Goal: Task Accomplishment & Management: Manage account settings

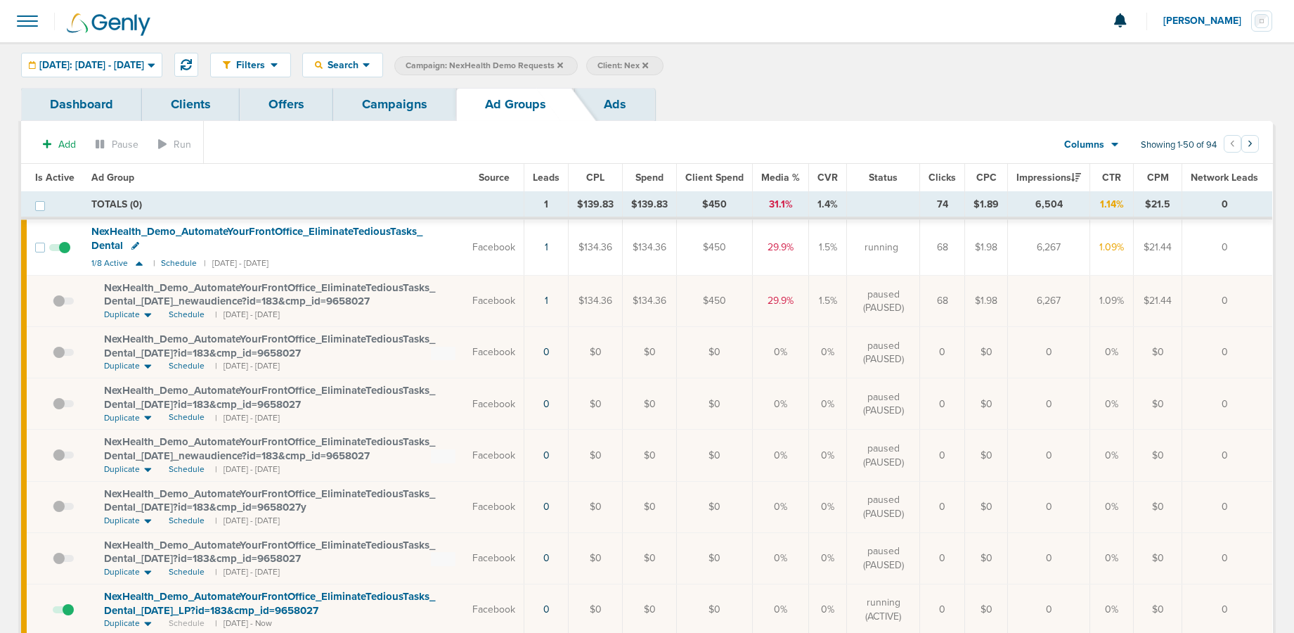
scroll to position [4, 0]
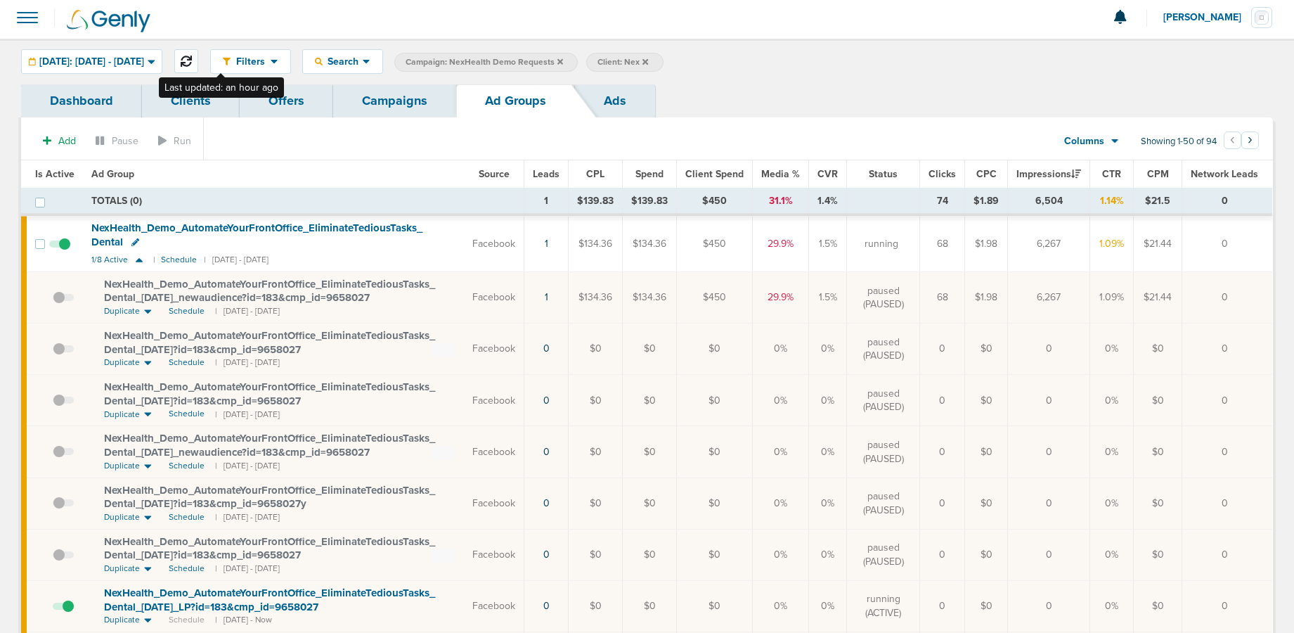
click at [192, 62] on icon at bounding box center [186, 61] width 11 height 11
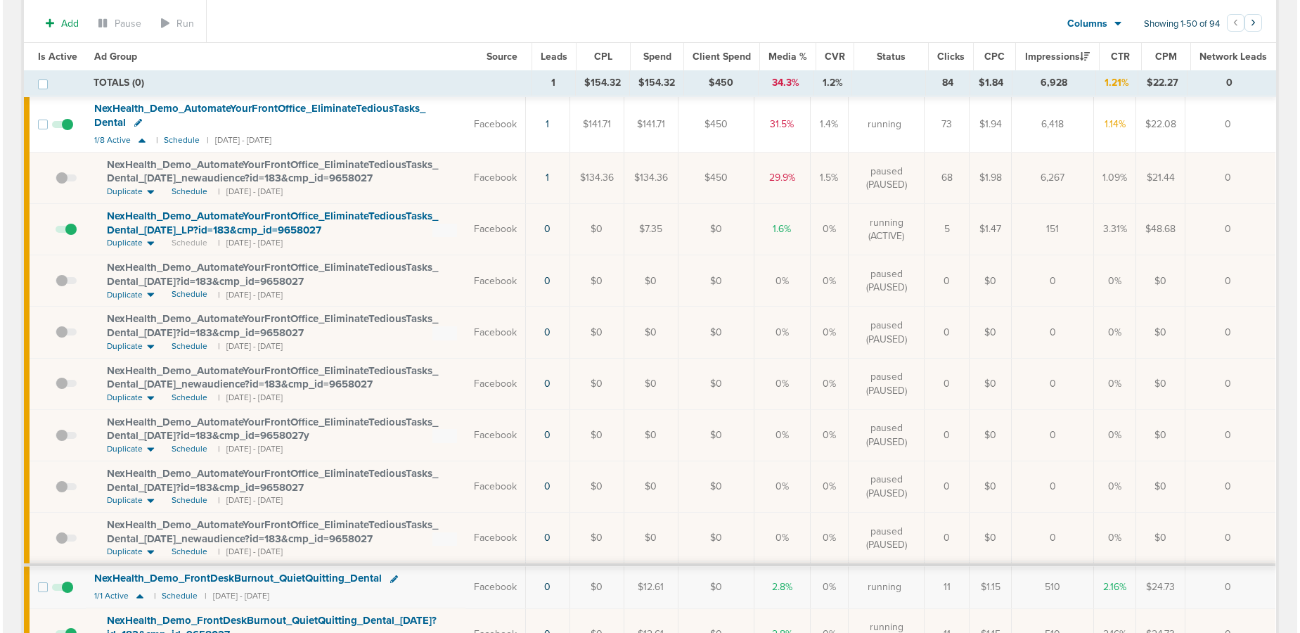
scroll to position [0, 0]
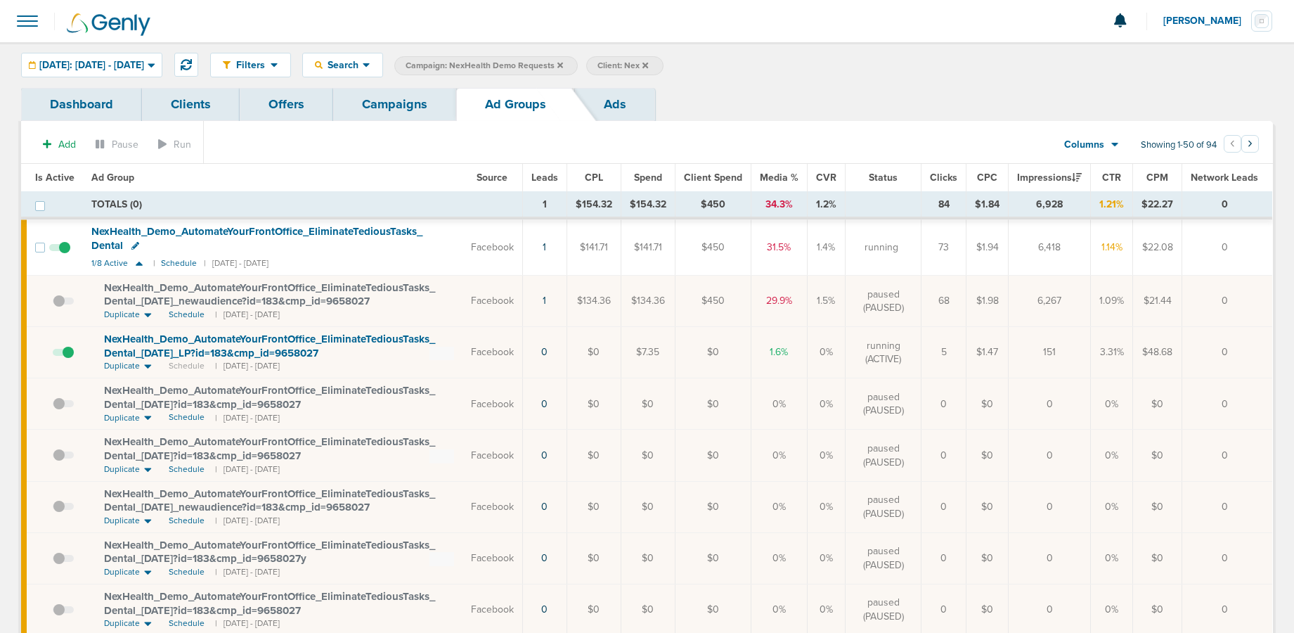
click at [387, 101] on link "Campaigns" at bounding box center [394, 104] width 123 height 33
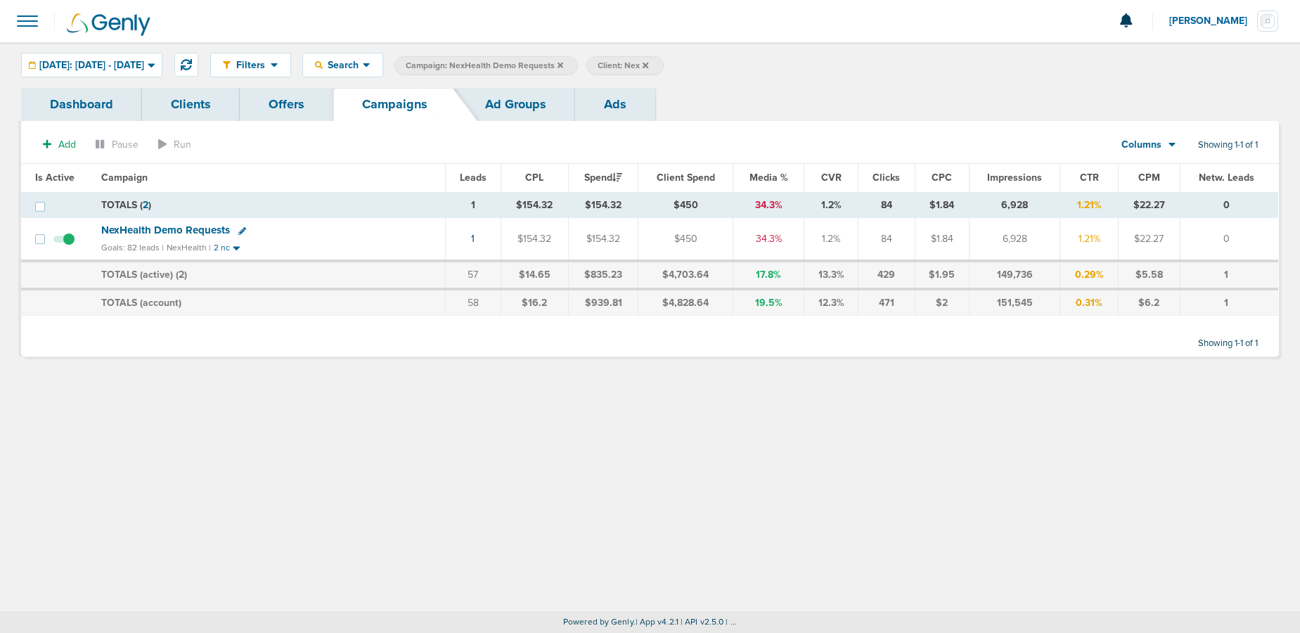
click at [240, 231] on icon at bounding box center [242, 231] width 8 height 8
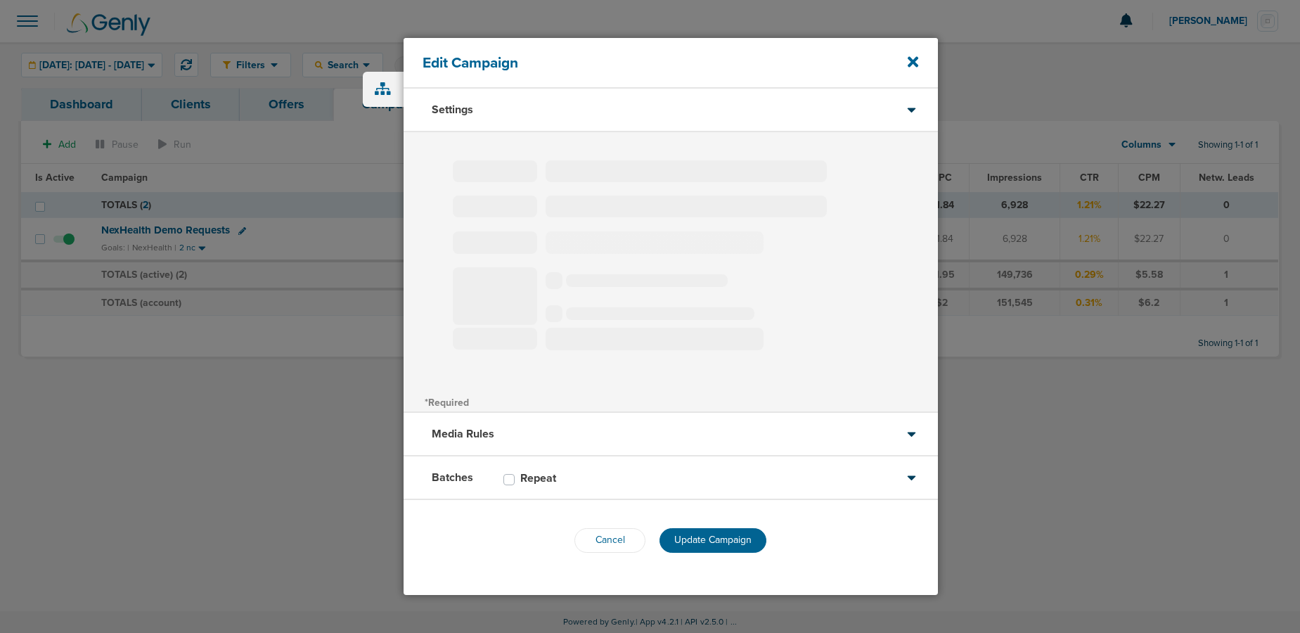
type input "NexHealth Demo Requests"
select select "Leads"
radio input "true"
select select "readWrite"
select select "1"
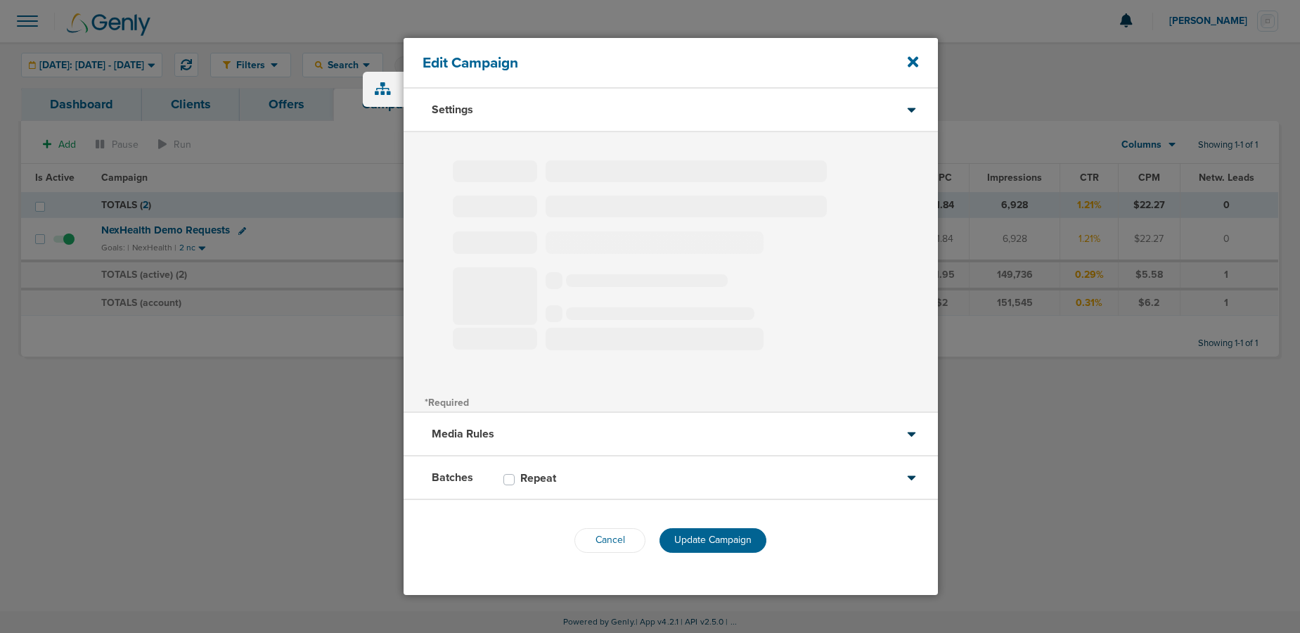
select select "2"
select select "3"
select select "4"
select select "6"
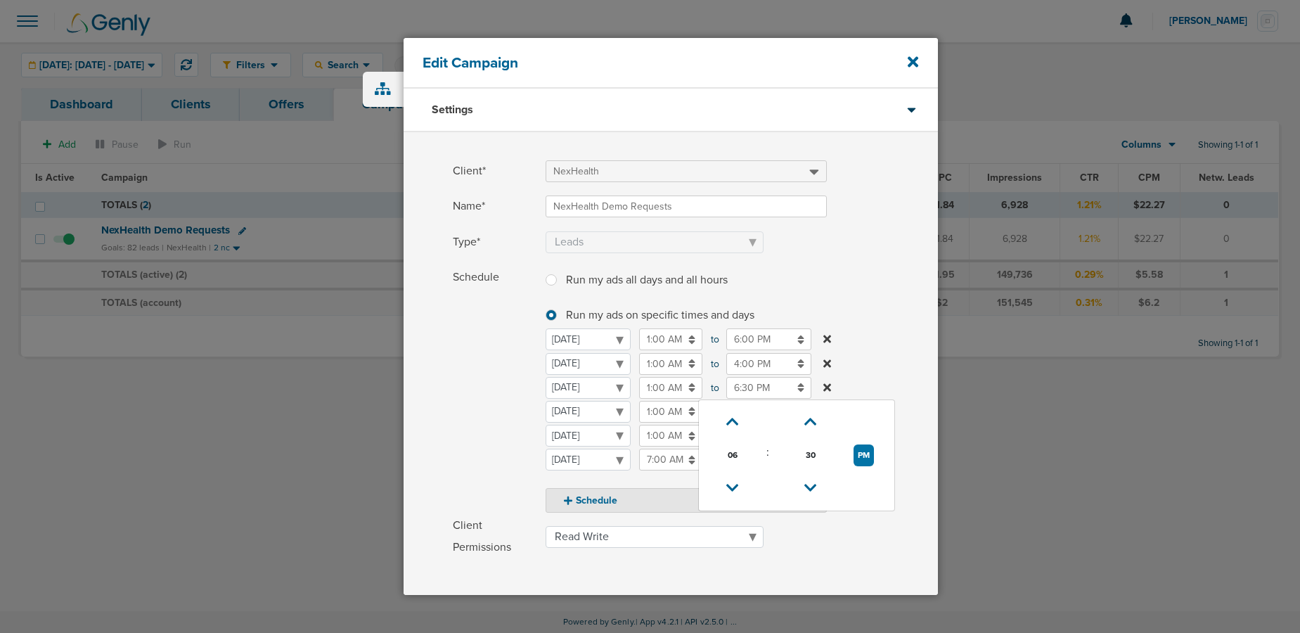
click at [737, 387] on input "6:30 PM" at bounding box center [768, 388] width 85 height 22
click at [730, 426] on icon at bounding box center [732, 422] width 13 height 8
type input "8:30 PM"
click at [476, 385] on span "Schedule" at bounding box center [495, 389] width 84 height 246
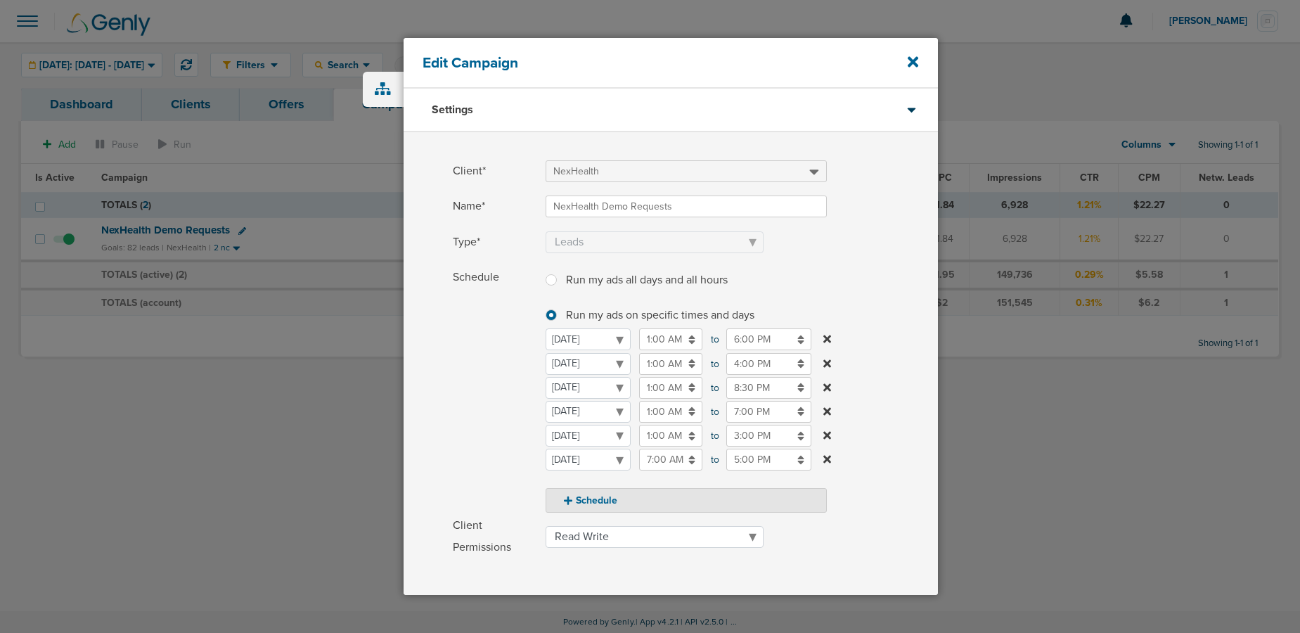
scroll to position [195, 0]
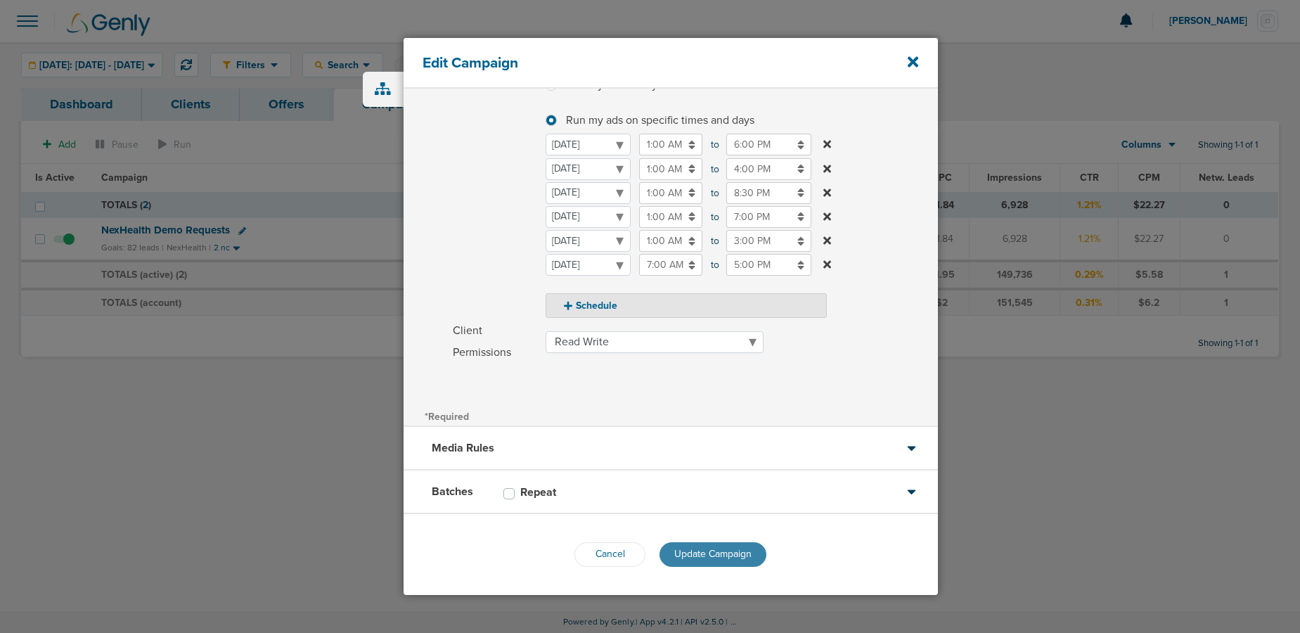
click at [678, 554] on span "Update Campaign" at bounding box center [712, 554] width 77 height 12
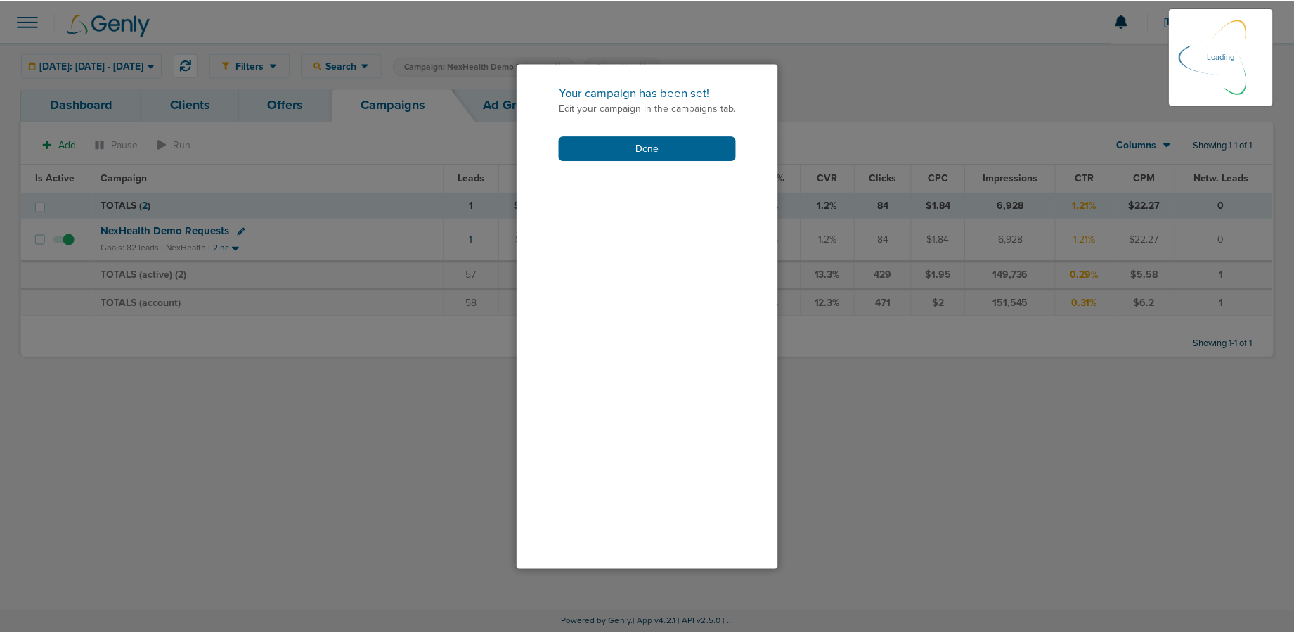
scroll to position [150, 0]
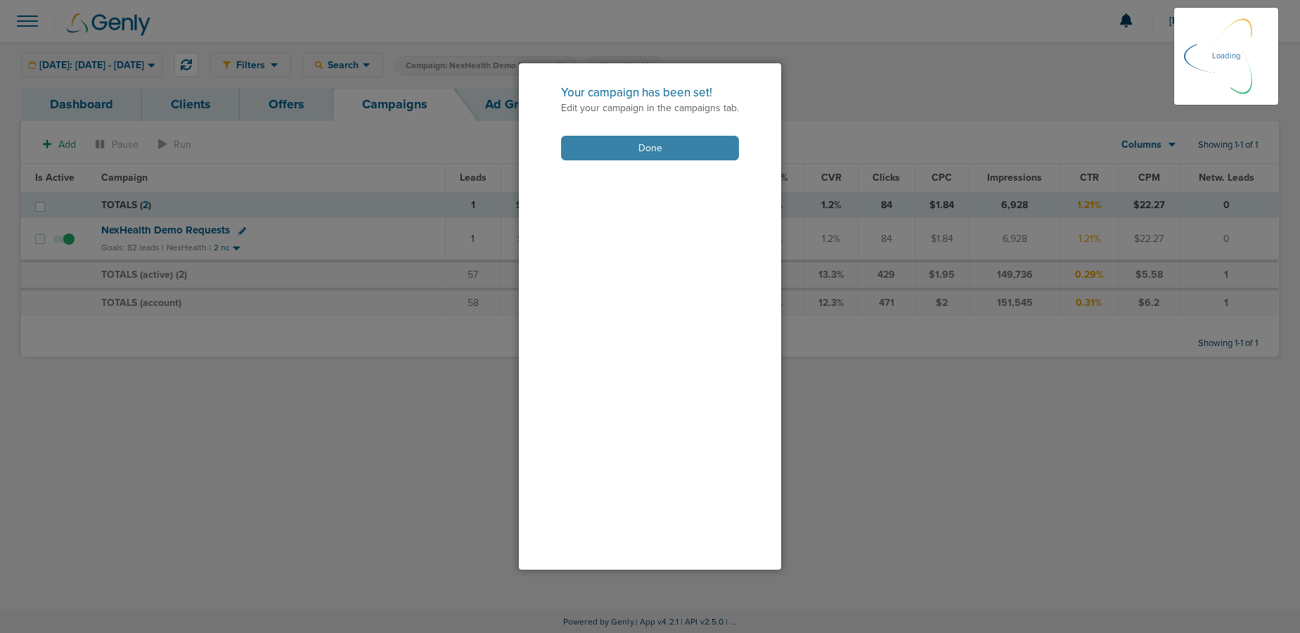
click at [683, 144] on button "Done" at bounding box center [650, 148] width 178 height 25
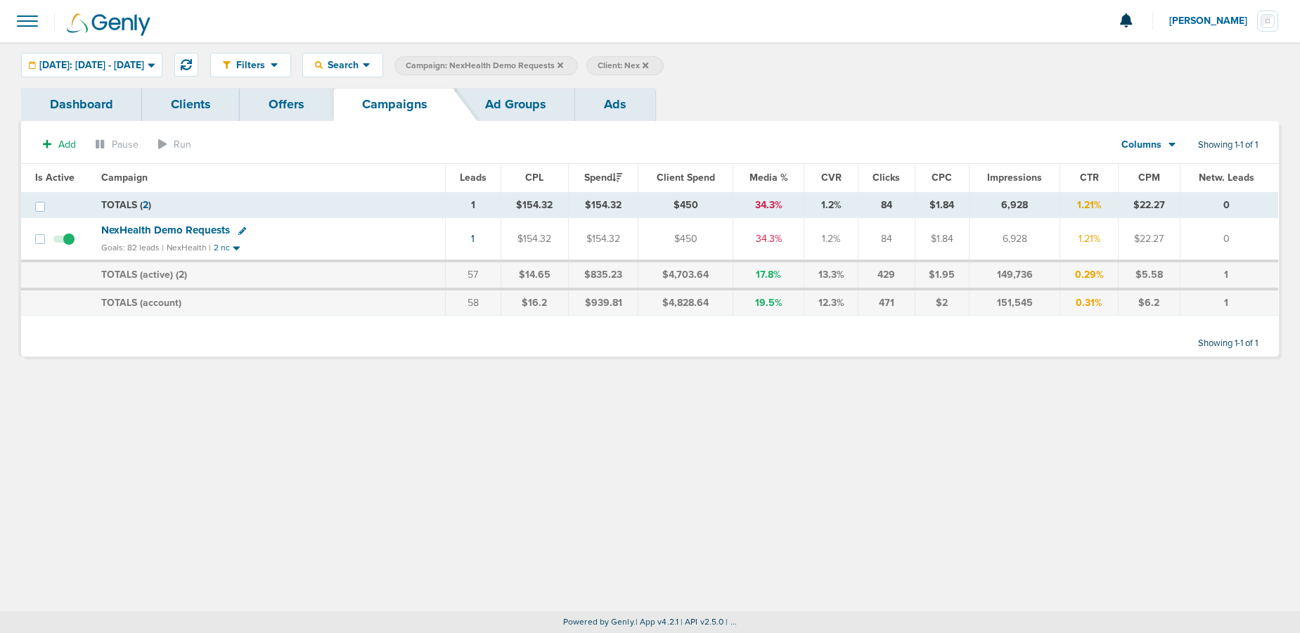
click at [177, 229] on span "NexHealth Demo Requests" at bounding box center [165, 230] width 129 height 13
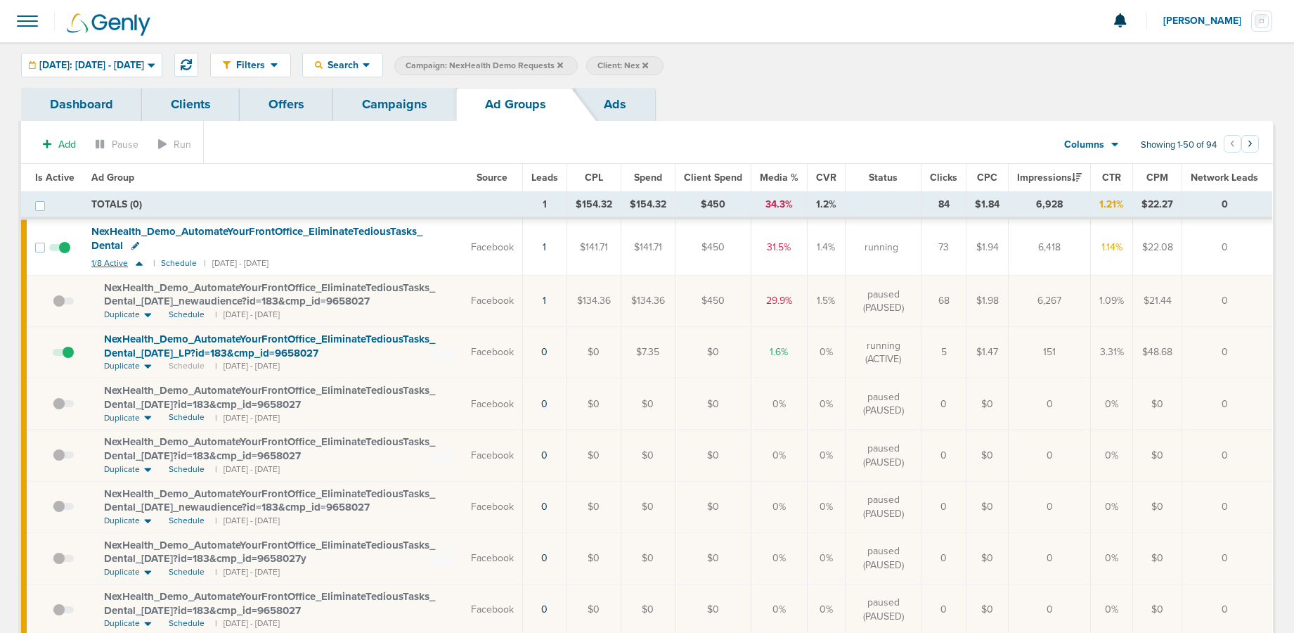
click at [140, 264] on icon at bounding box center [139, 263] width 7 height 4
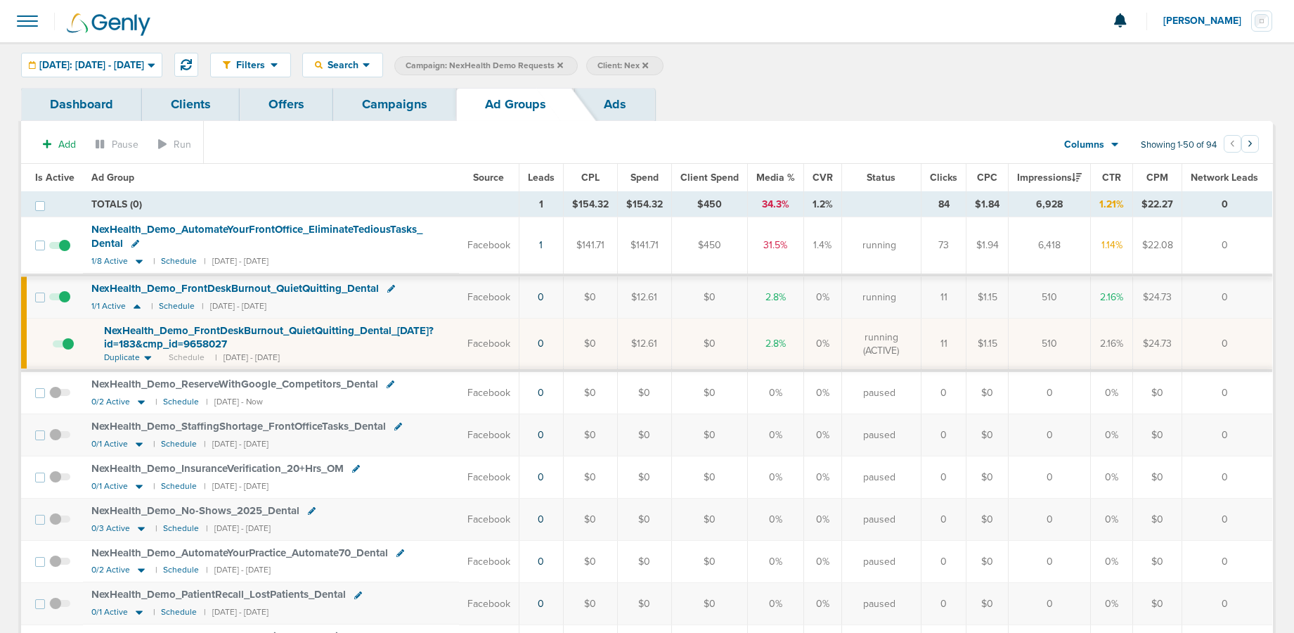
click at [380, 110] on link "Campaigns" at bounding box center [394, 104] width 123 height 33
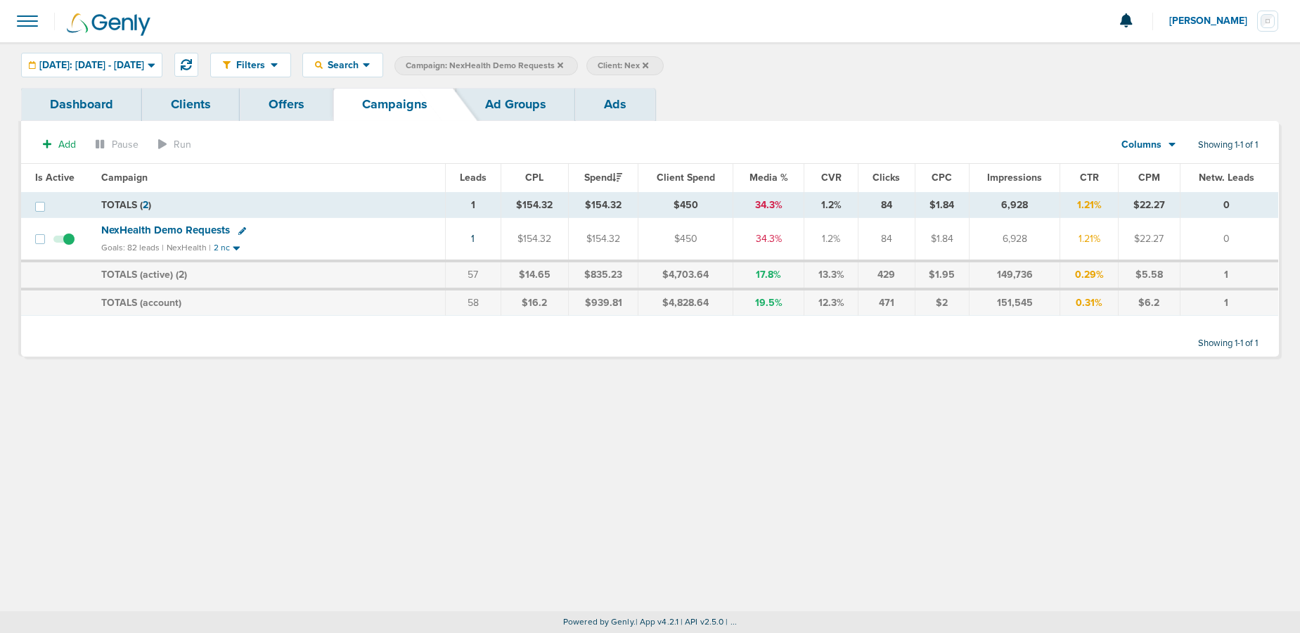
click at [563, 63] on icon at bounding box center [560, 65] width 6 height 6
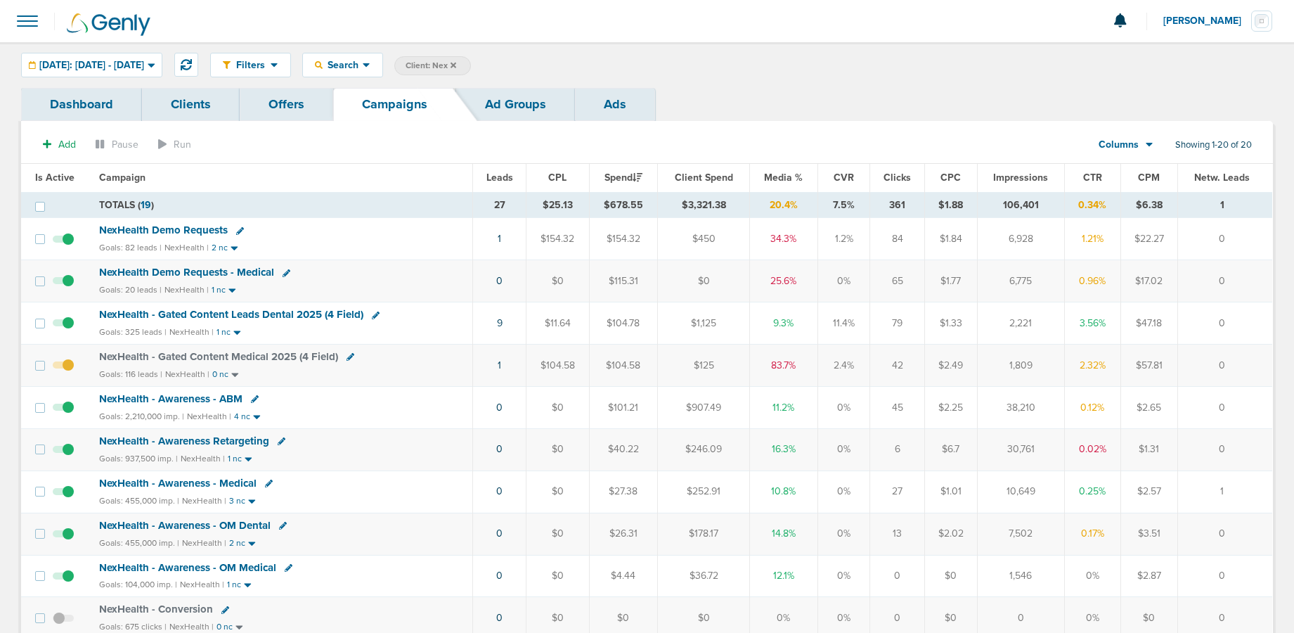
click at [456, 65] on icon at bounding box center [454, 65] width 6 height 6
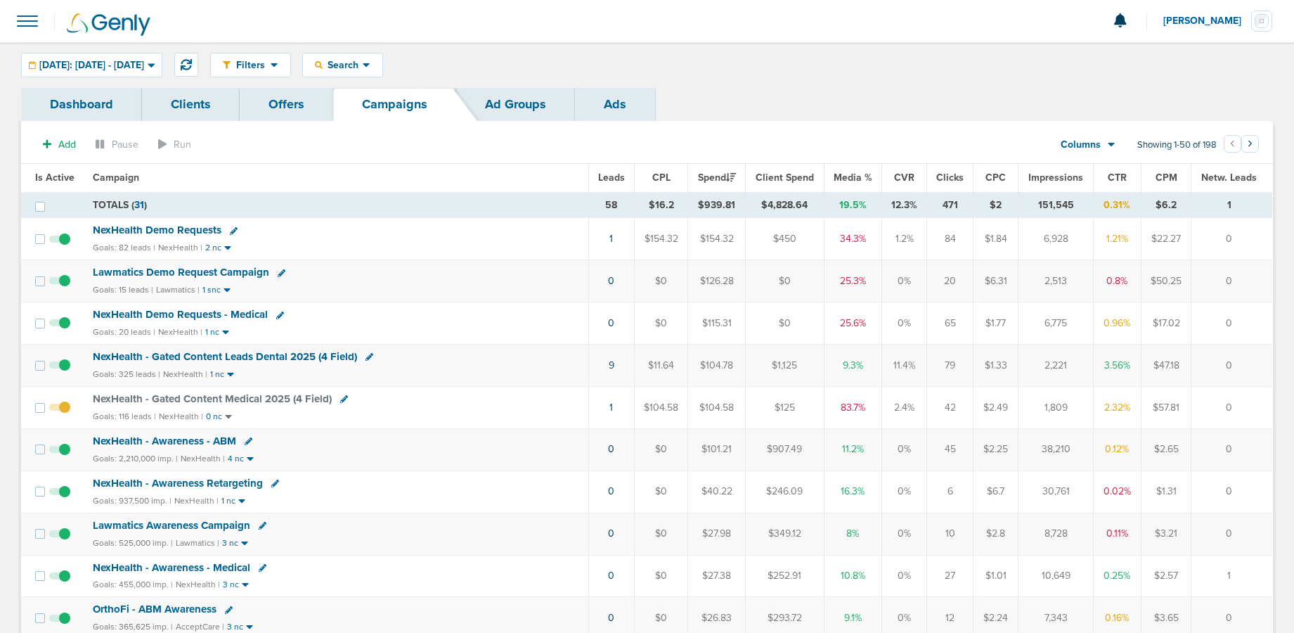
click at [214, 396] on span "NexHealth - Gated Content Medical 2025 (4 Field)" at bounding box center [212, 398] width 239 height 13
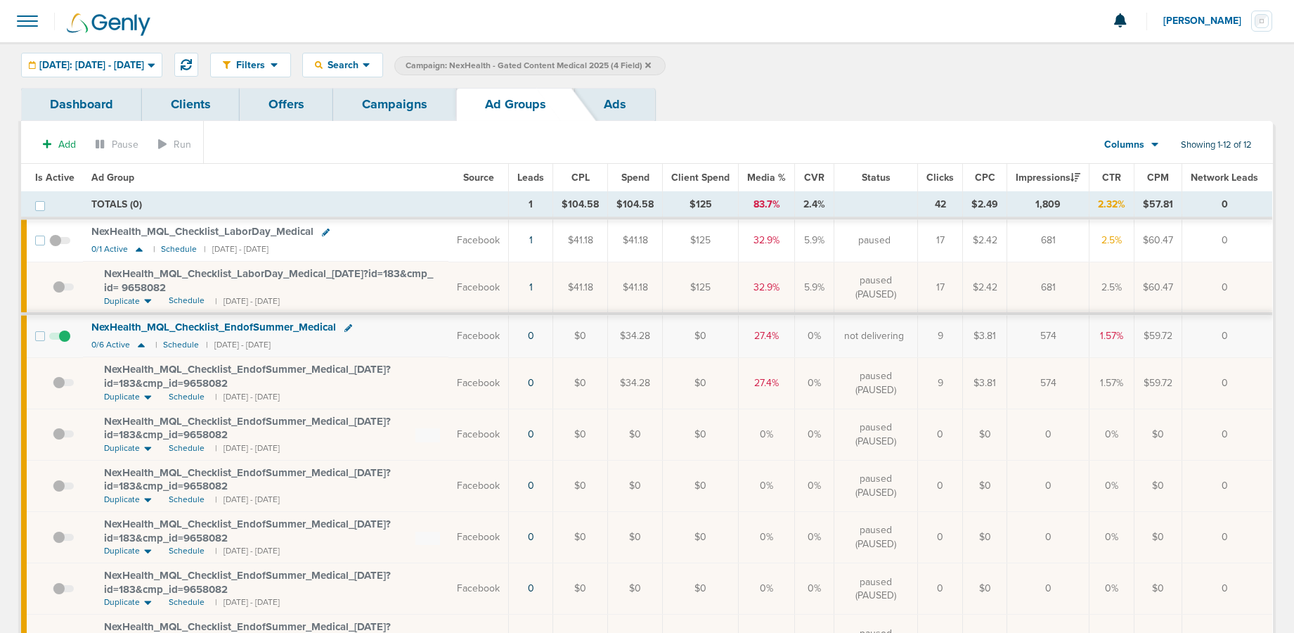
click at [363, 112] on link "Campaigns" at bounding box center [394, 104] width 123 height 33
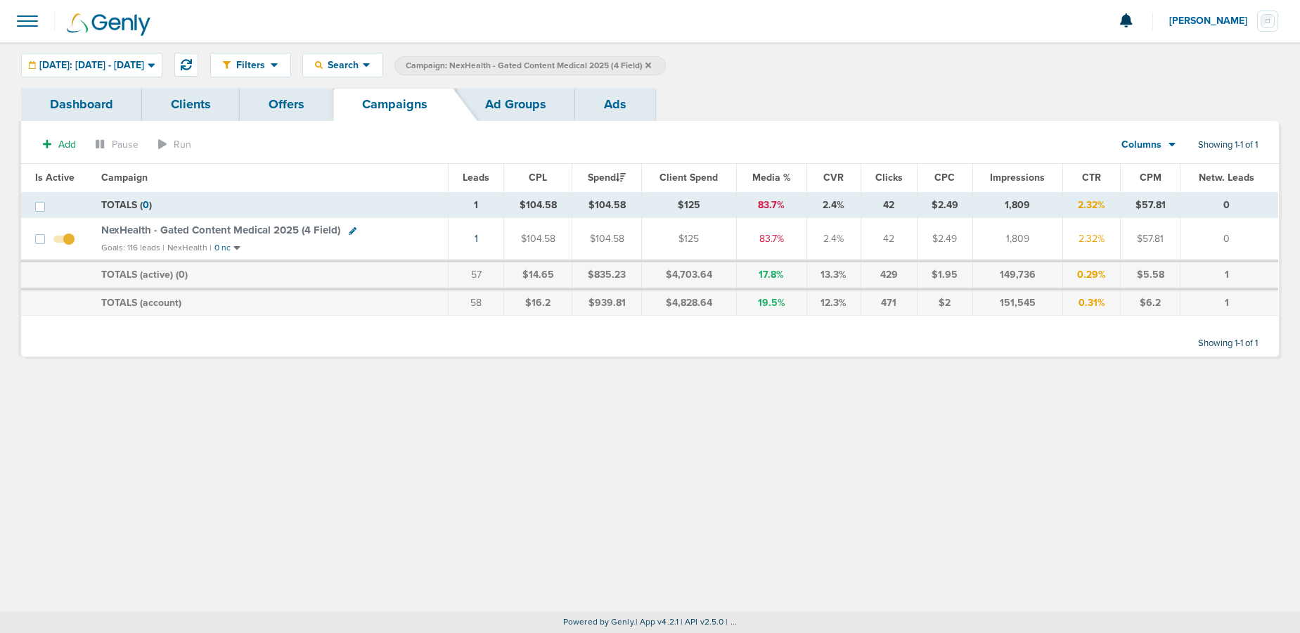
click at [352, 229] on icon at bounding box center [353, 231] width 8 height 8
select select
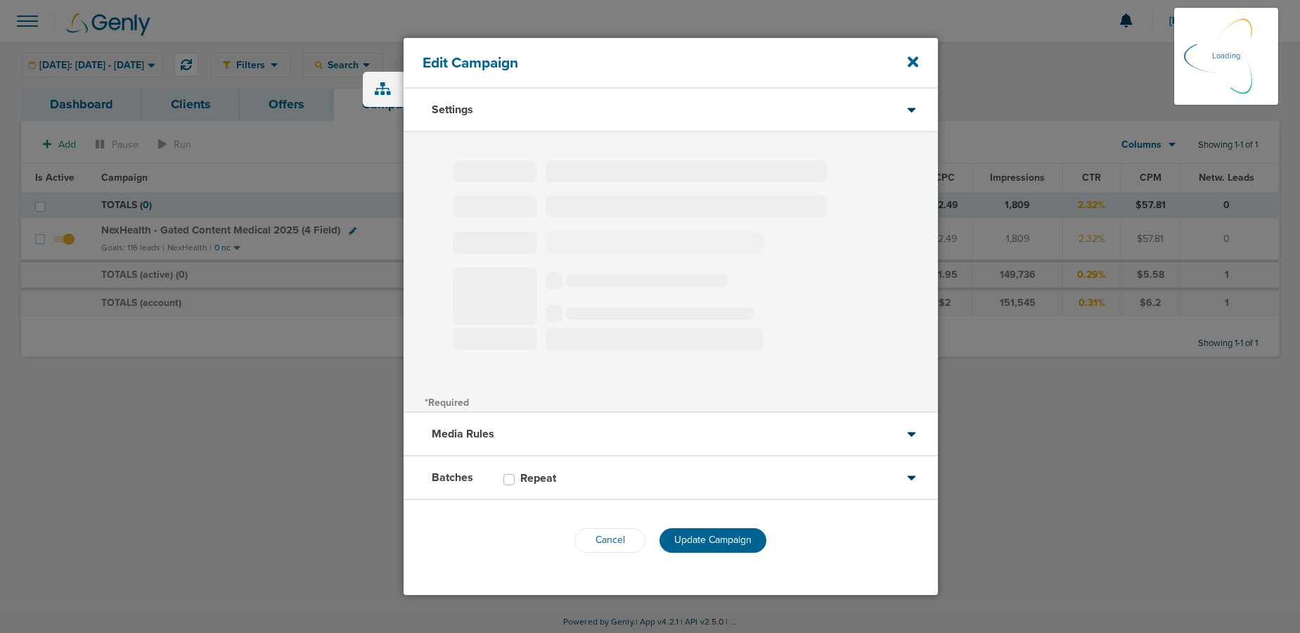
type input "NexHealth - Gated Content Medical 2025 (4 Field)"
select select "Leads"
radio input "true"
select select "readWrite"
checkbox input "true"
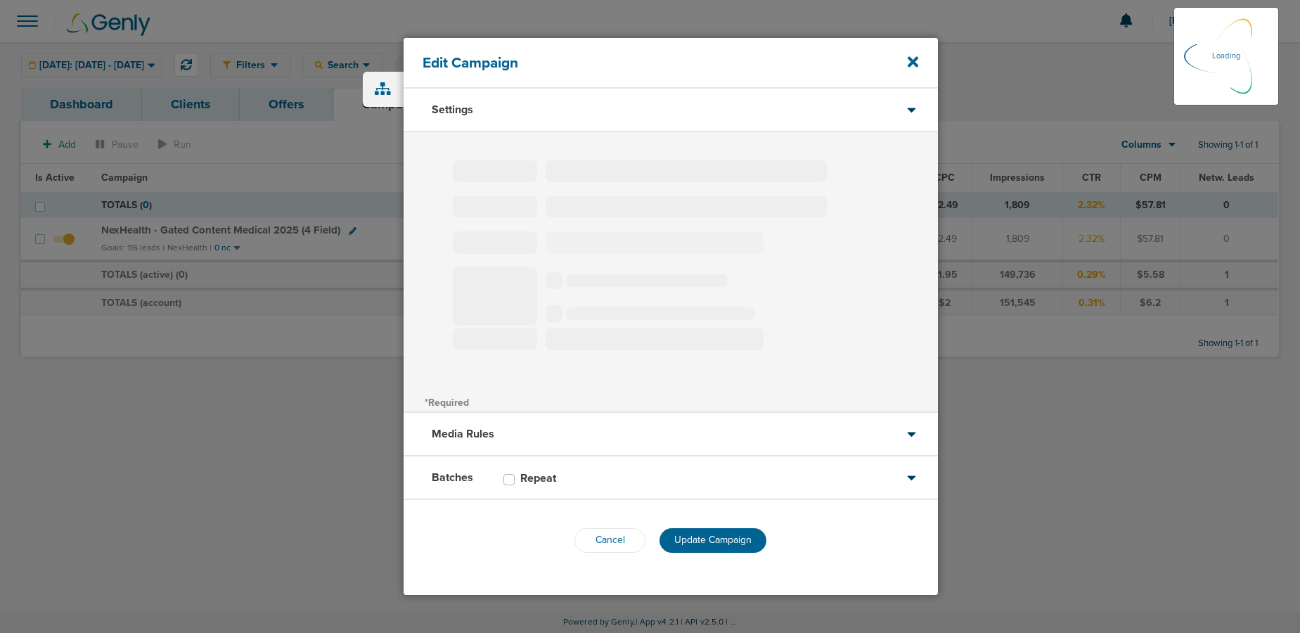
select select "1"
select select "2"
select select "3"
select select "4"
select select "6"
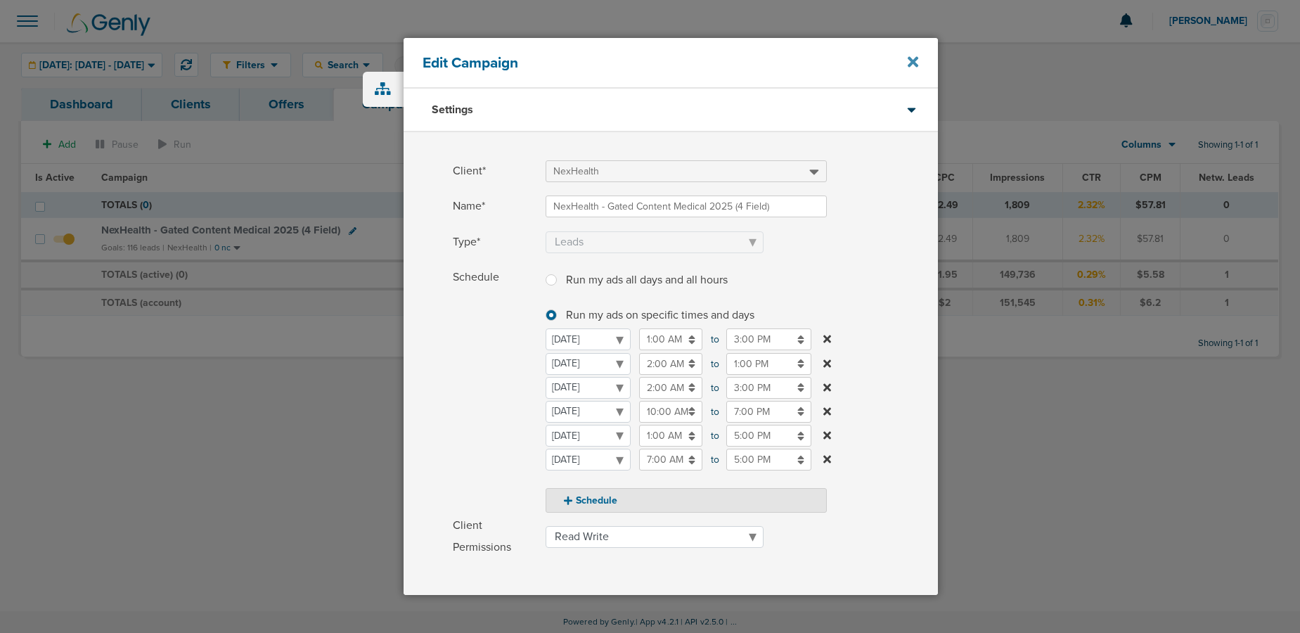
click at [916, 61] on icon at bounding box center [913, 61] width 11 height 15
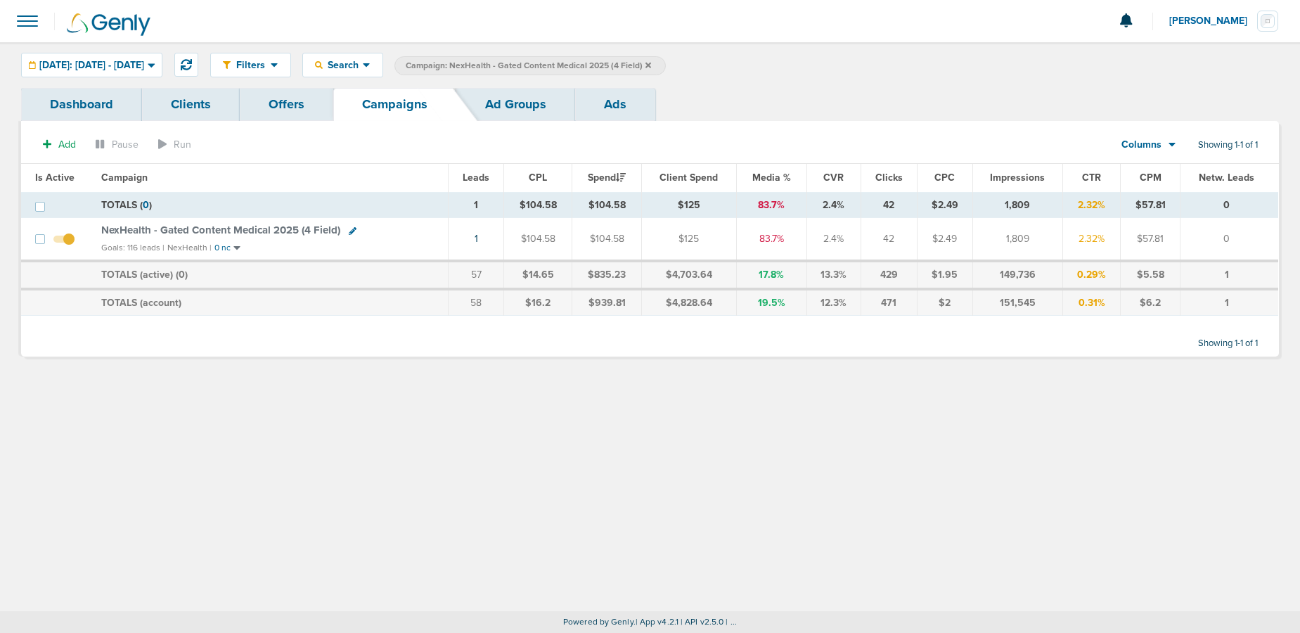
click at [271, 226] on span "NexHealth - Gated Content Medical 2025 (4 Field)" at bounding box center [220, 230] width 239 height 13
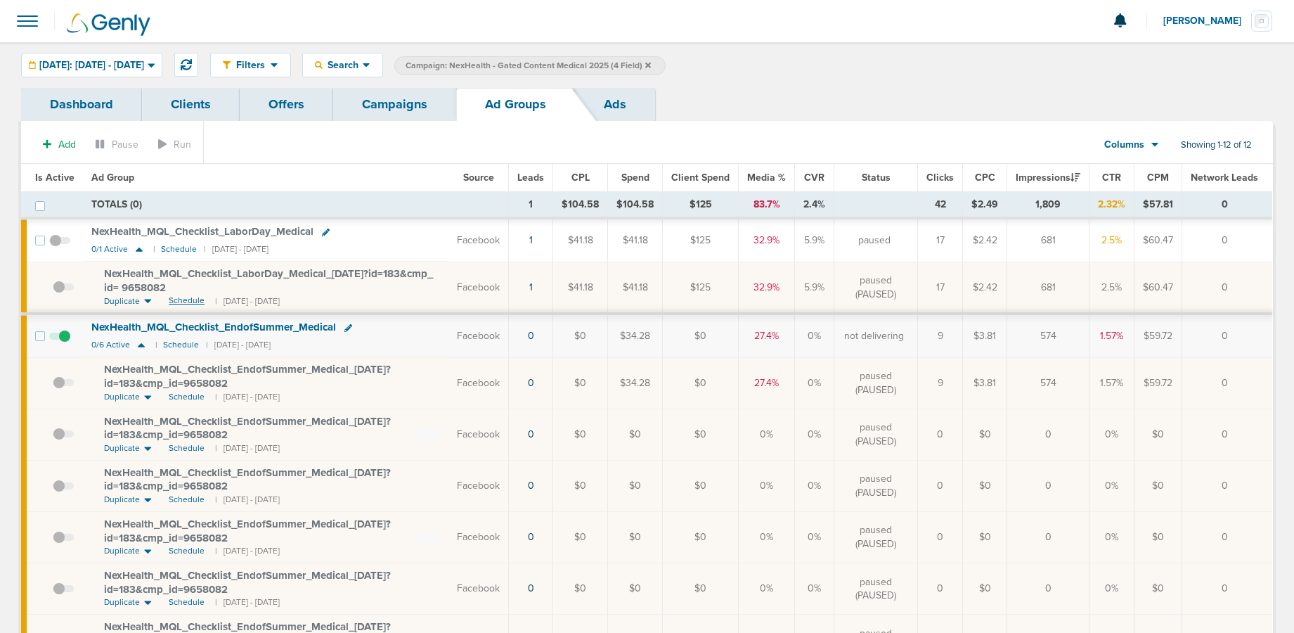
click at [184, 300] on span "Schedule" at bounding box center [187, 301] width 36 height 12
click at [391, 110] on link "Campaigns" at bounding box center [394, 104] width 123 height 33
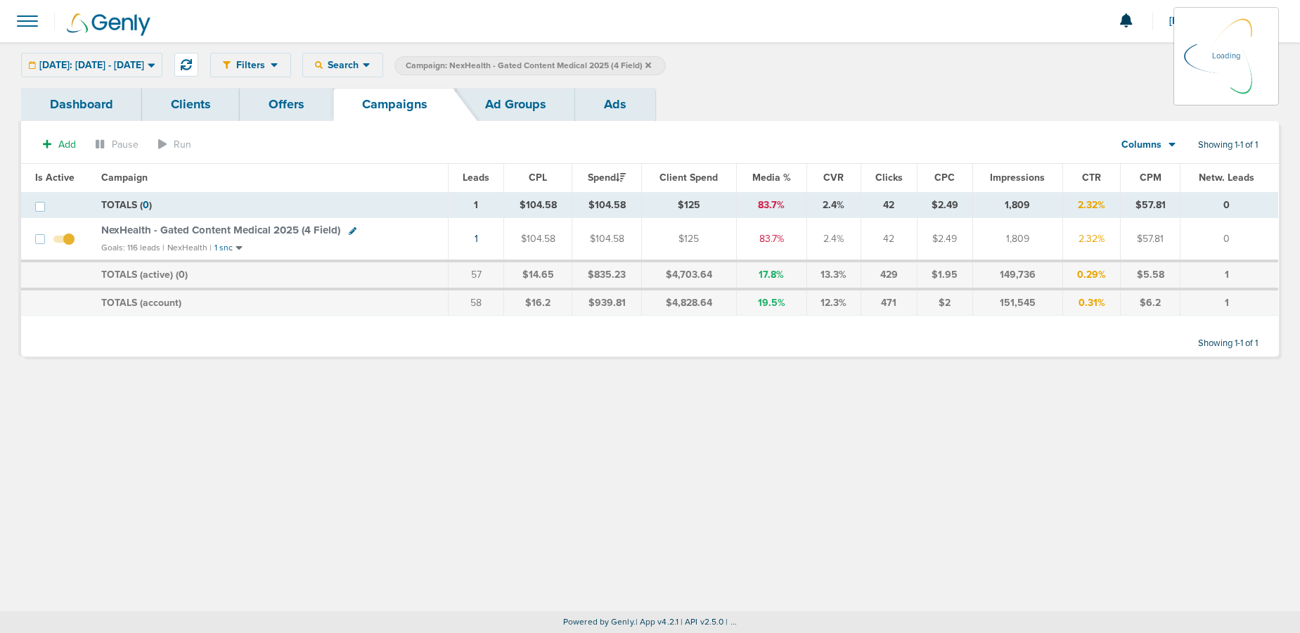
click at [651, 64] on icon at bounding box center [648, 65] width 6 height 6
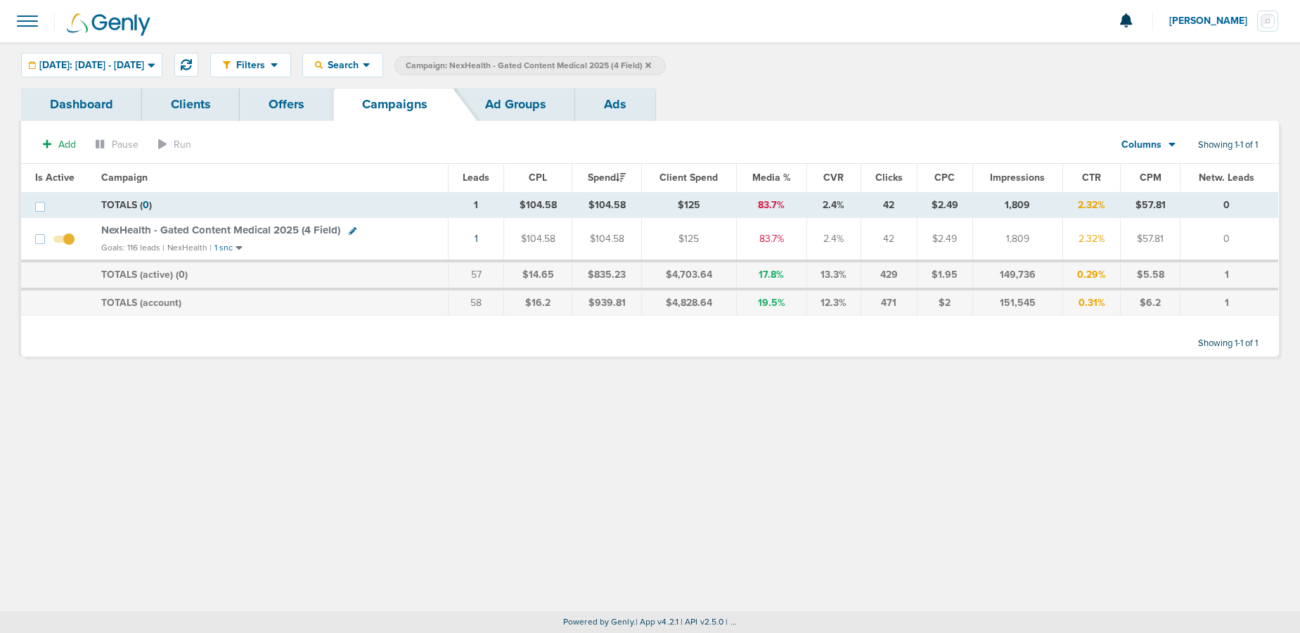
click at [651, 66] on icon at bounding box center [648, 65] width 6 height 6
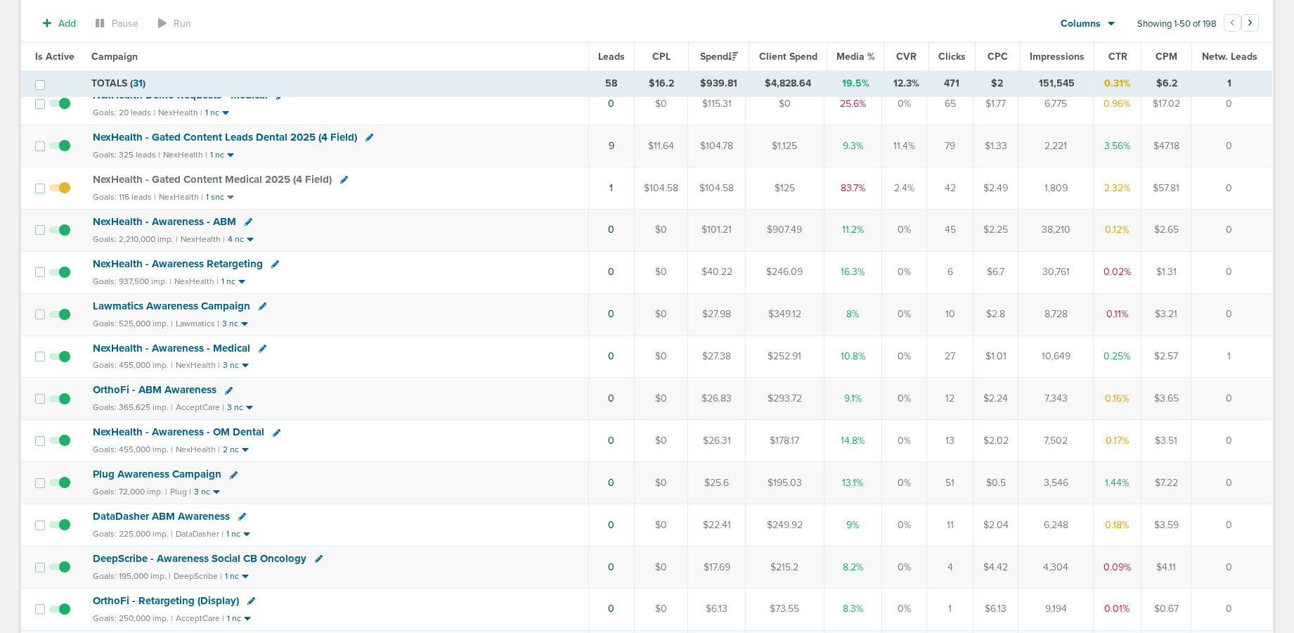
scroll to position [221, 0]
